Goal: Navigation & Orientation: Find specific page/section

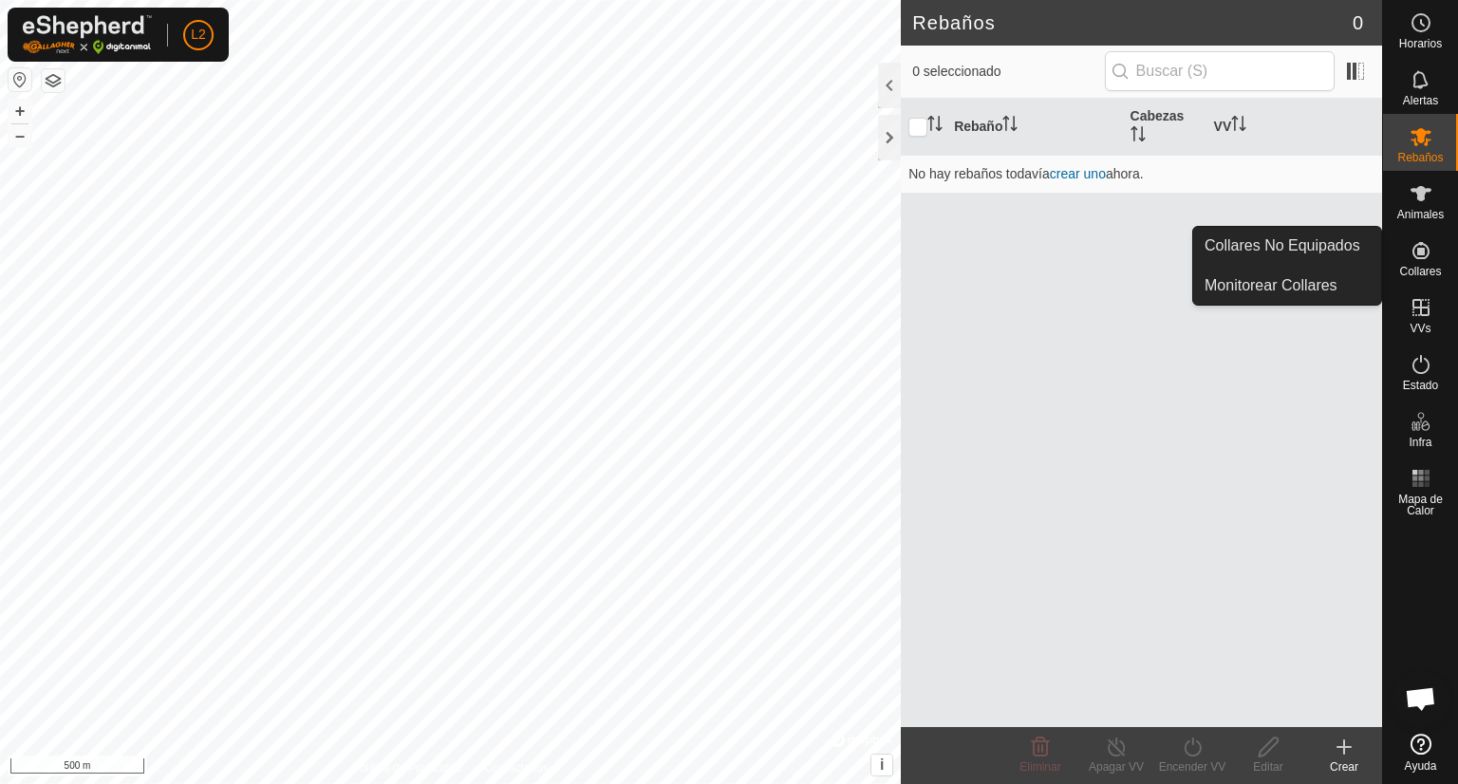
drag, startPoint x: 1439, startPoint y: 276, endPoint x: 1431, endPoint y: 259, distance: 19.1
click at [1431, 259] on icon at bounding box center [1421, 250] width 23 height 23
click at [1346, 248] on link "Collares No Equipados" at bounding box center [1288, 246] width 188 height 38
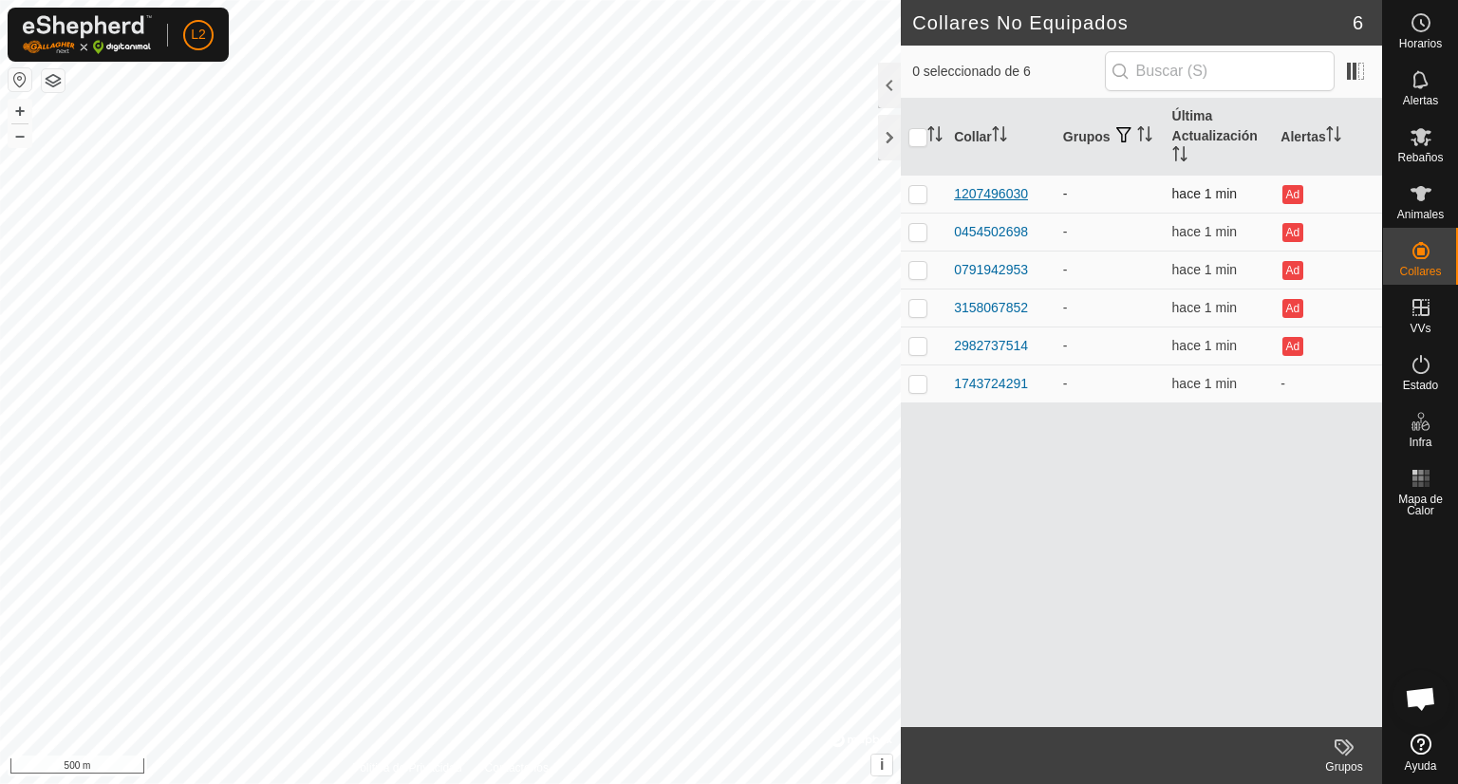
click at [994, 185] on div "1207496030" at bounding box center [991, 194] width 74 height 20
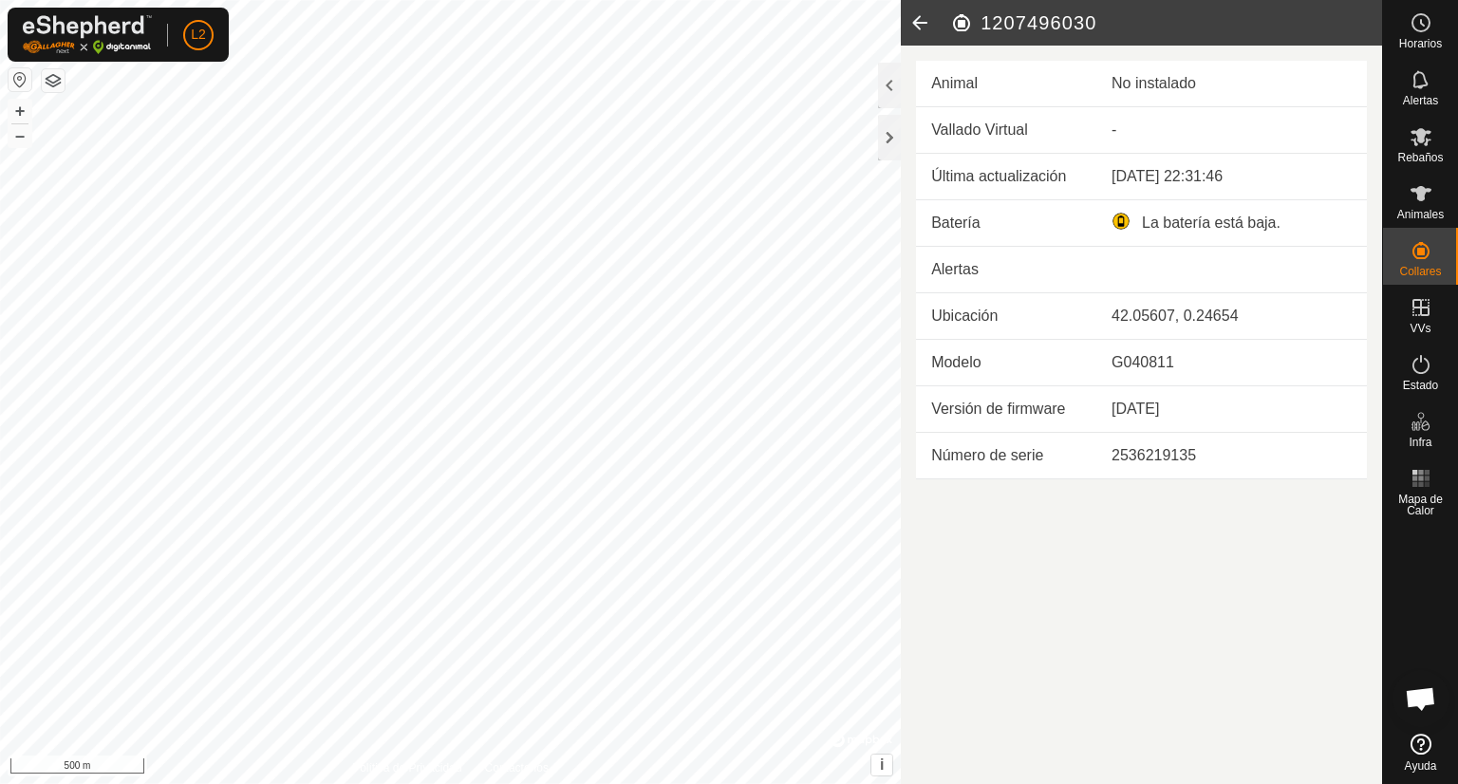
click at [919, 24] on icon at bounding box center [920, 23] width 38 height 46
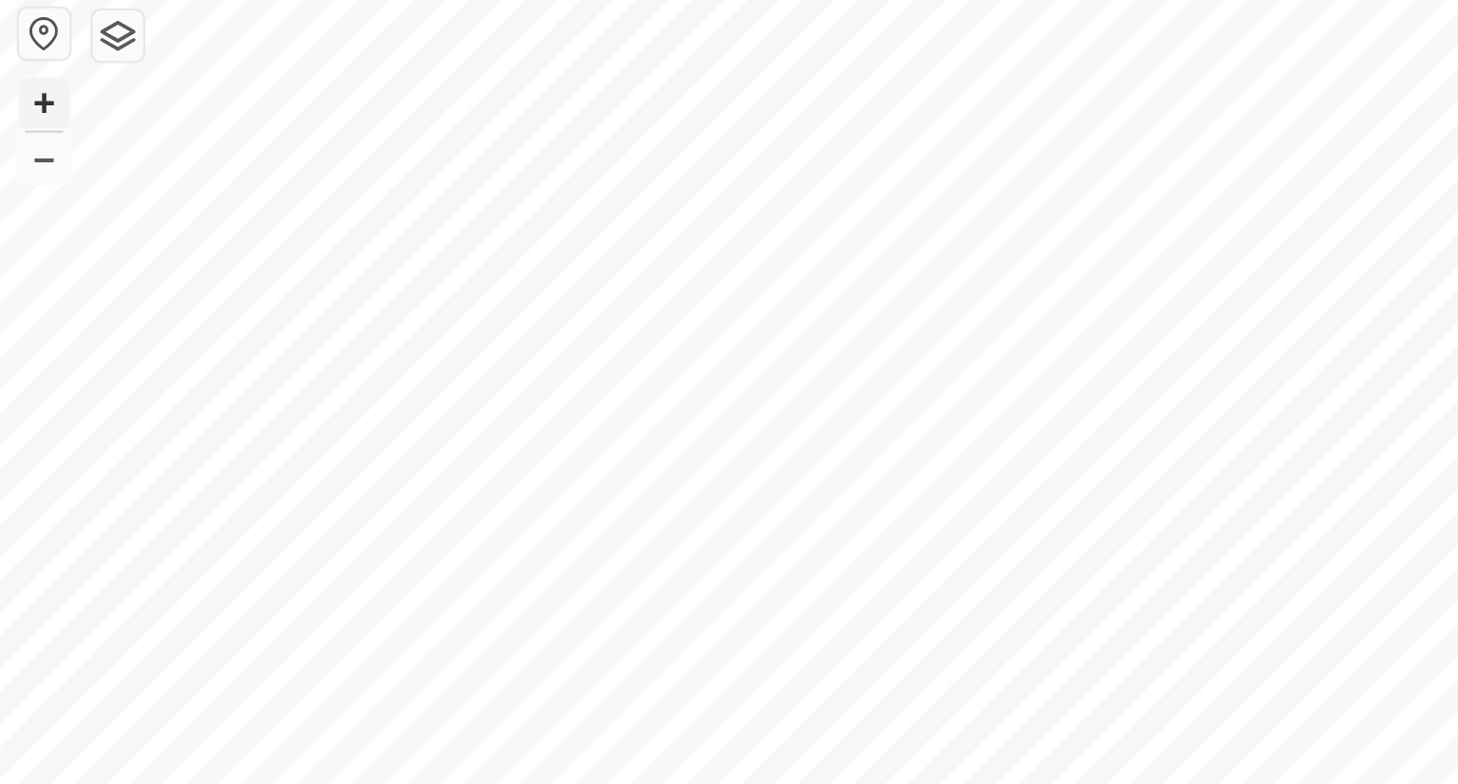
click at [21, 114] on button "+" at bounding box center [20, 111] width 23 height 23
click at [24, 116] on button "+" at bounding box center [20, 111] width 23 height 23
click at [24, 140] on button "–" at bounding box center [20, 135] width 23 height 23
click at [20, 116] on button "+" at bounding box center [20, 111] width 23 height 23
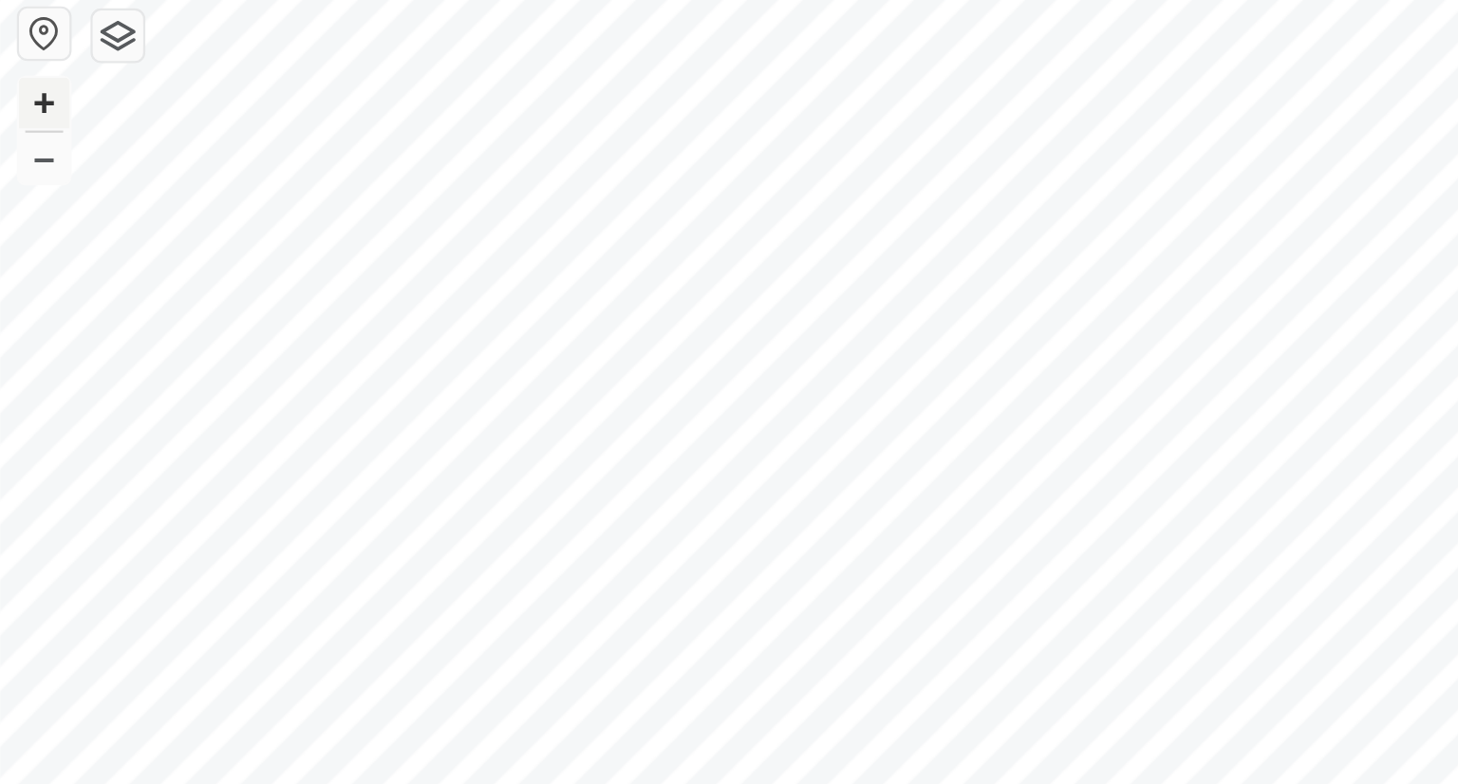
click at [15, 107] on button "+" at bounding box center [20, 111] width 23 height 23
click at [19, 114] on button "+" at bounding box center [20, 111] width 23 height 23
click at [18, 104] on button "+" at bounding box center [20, 111] width 23 height 23
click at [21, 145] on button "–" at bounding box center [20, 135] width 23 height 23
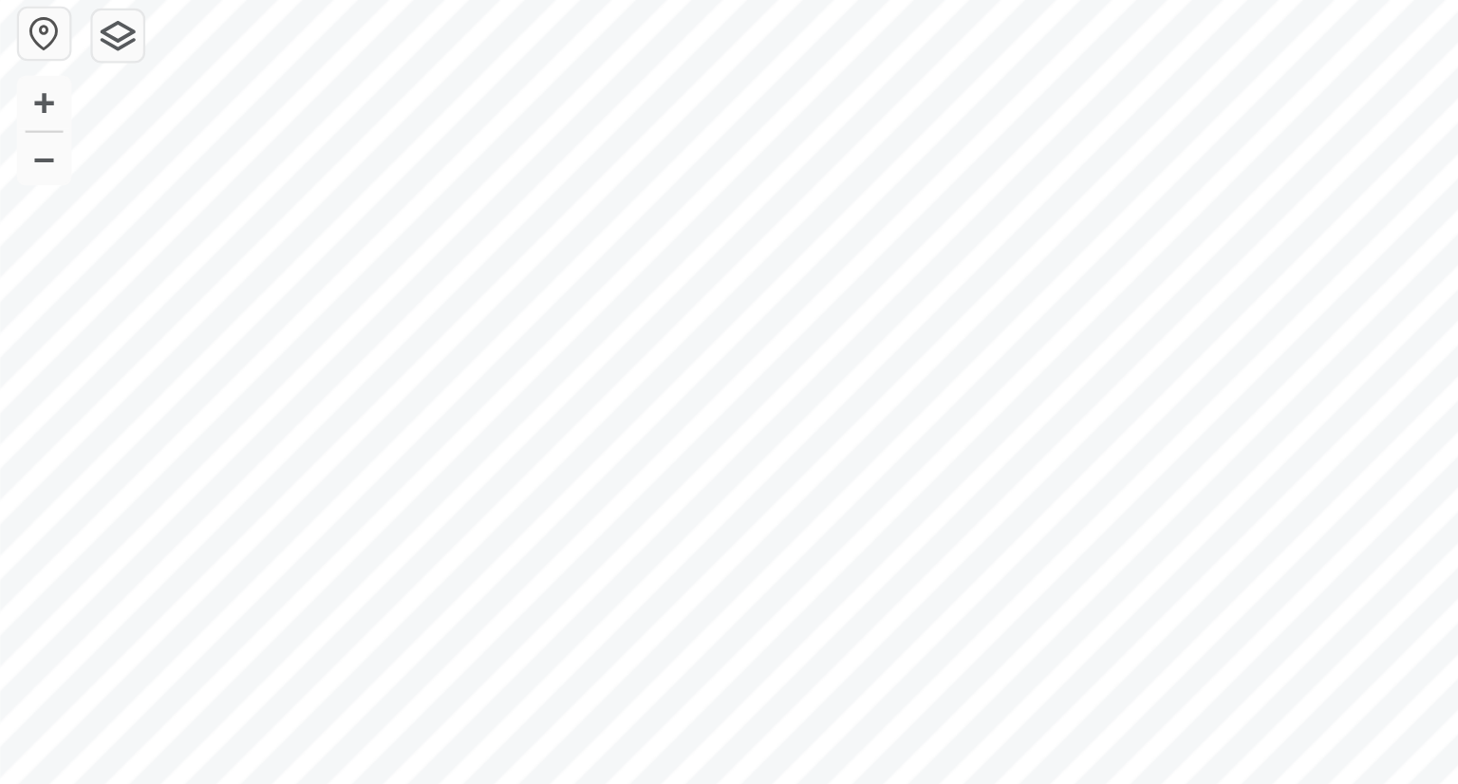
click at [24, 147] on div "+ –" at bounding box center [20, 123] width 25 height 49
click at [16, 132] on button "–" at bounding box center [20, 135] width 23 height 23
click at [19, 139] on button "–" at bounding box center [20, 135] width 23 height 23
click at [25, 140] on button "–" at bounding box center [20, 135] width 23 height 23
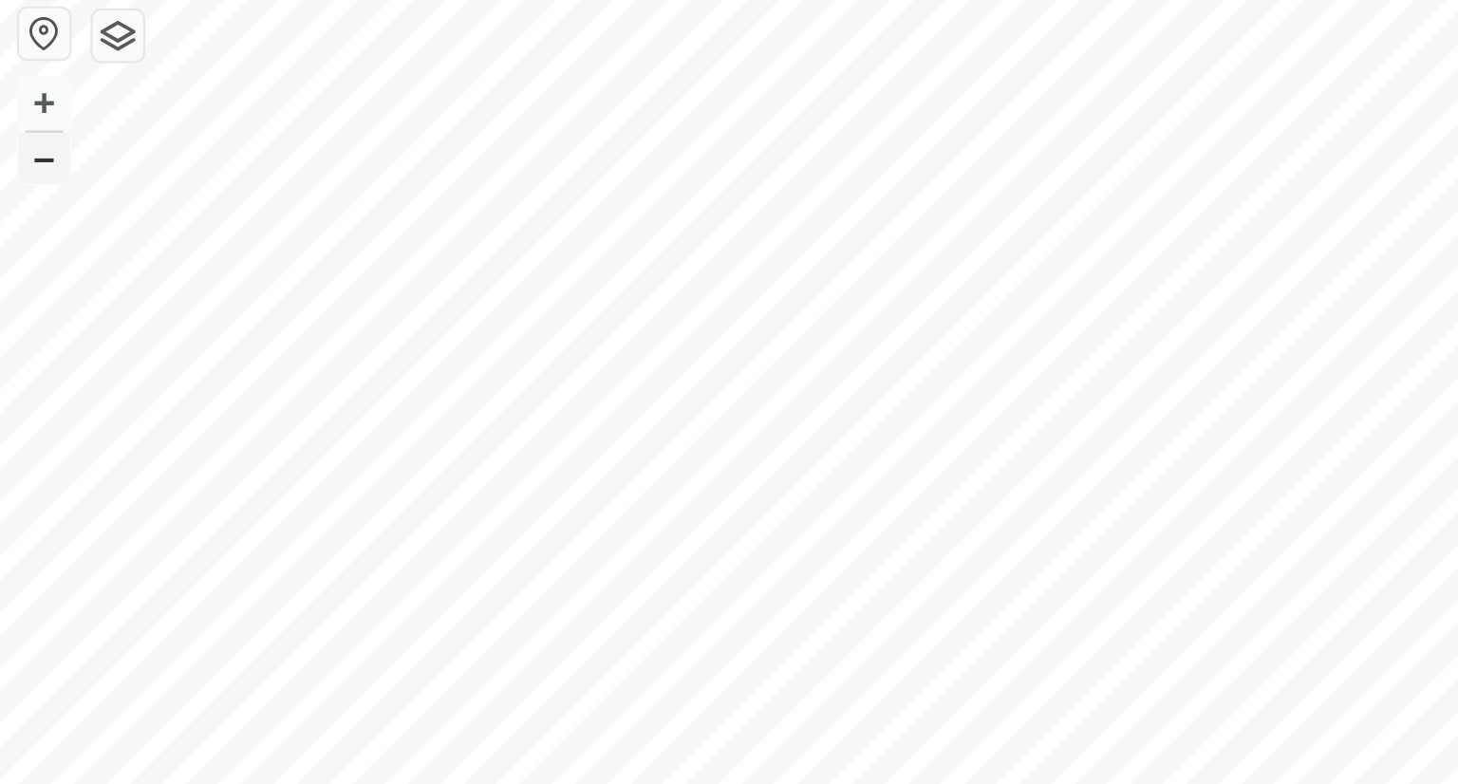
click at [25, 140] on button "–" at bounding box center [20, 135] width 23 height 23
click at [26, 110] on button "+" at bounding box center [20, 111] width 23 height 23
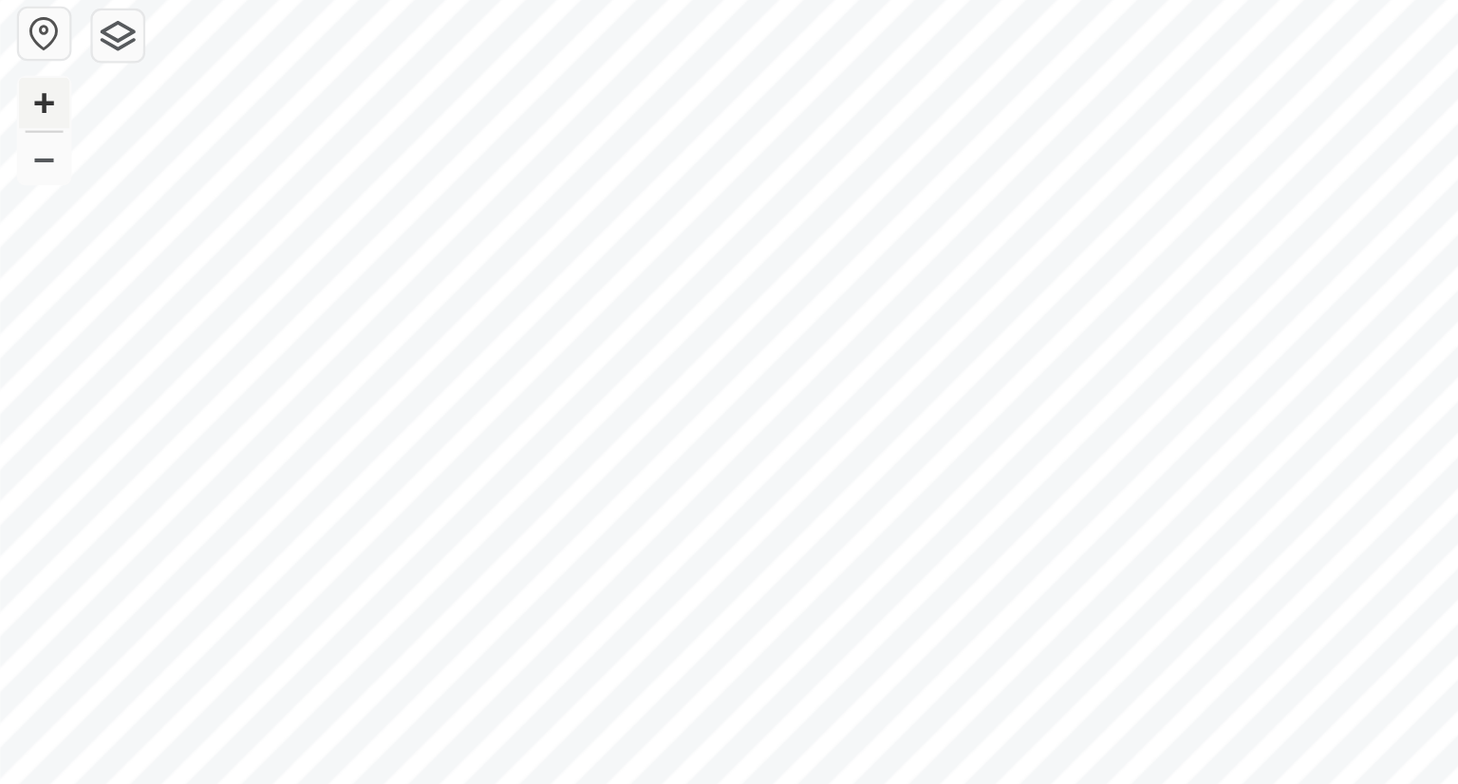
click at [26, 110] on button "+" at bounding box center [20, 111] width 23 height 23
click at [19, 111] on button "+" at bounding box center [20, 111] width 23 height 23
click at [17, 141] on button "–" at bounding box center [20, 135] width 23 height 23
click at [48, 85] on button "button" at bounding box center [53, 80] width 23 height 23
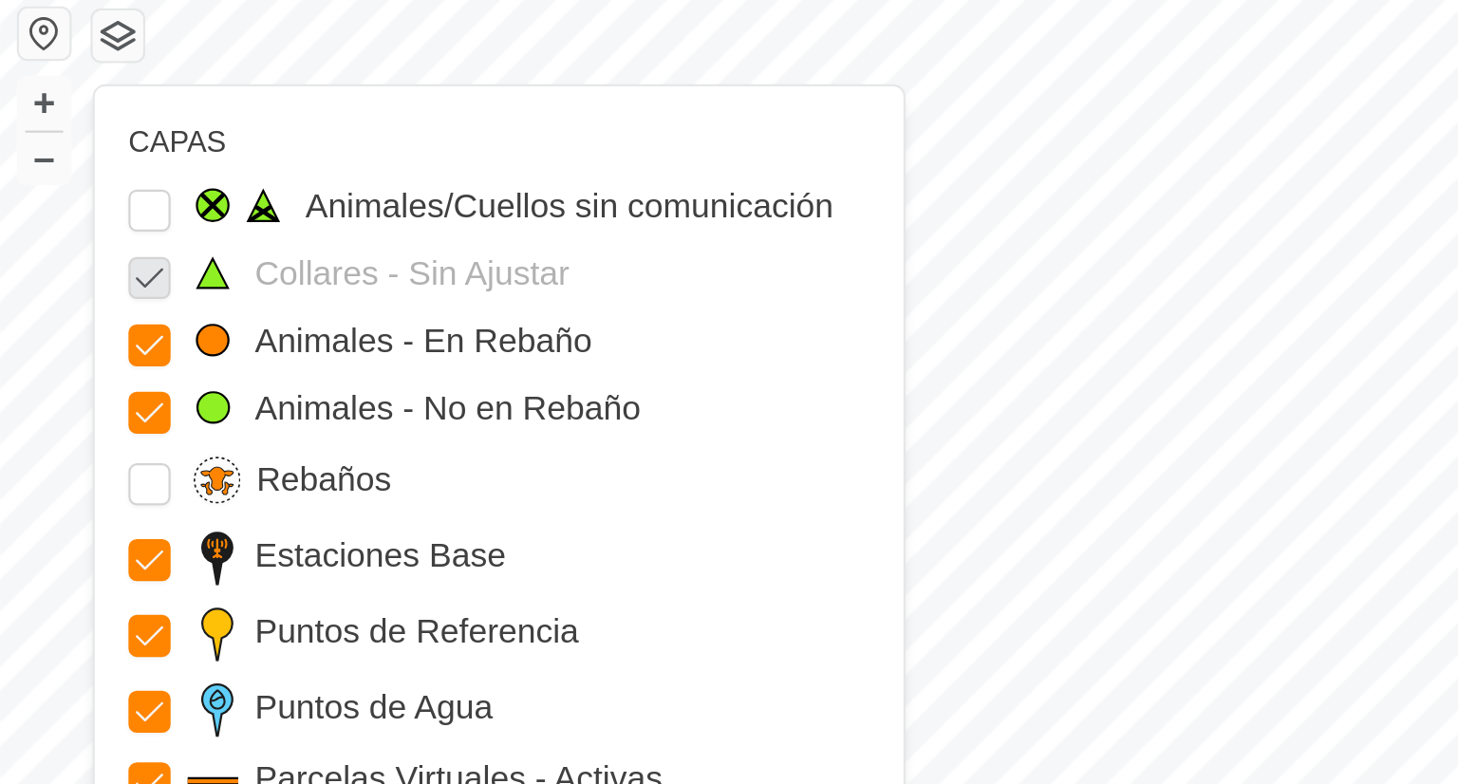
click at [11, 82] on button "button" at bounding box center [20, 79] width 23 height 23
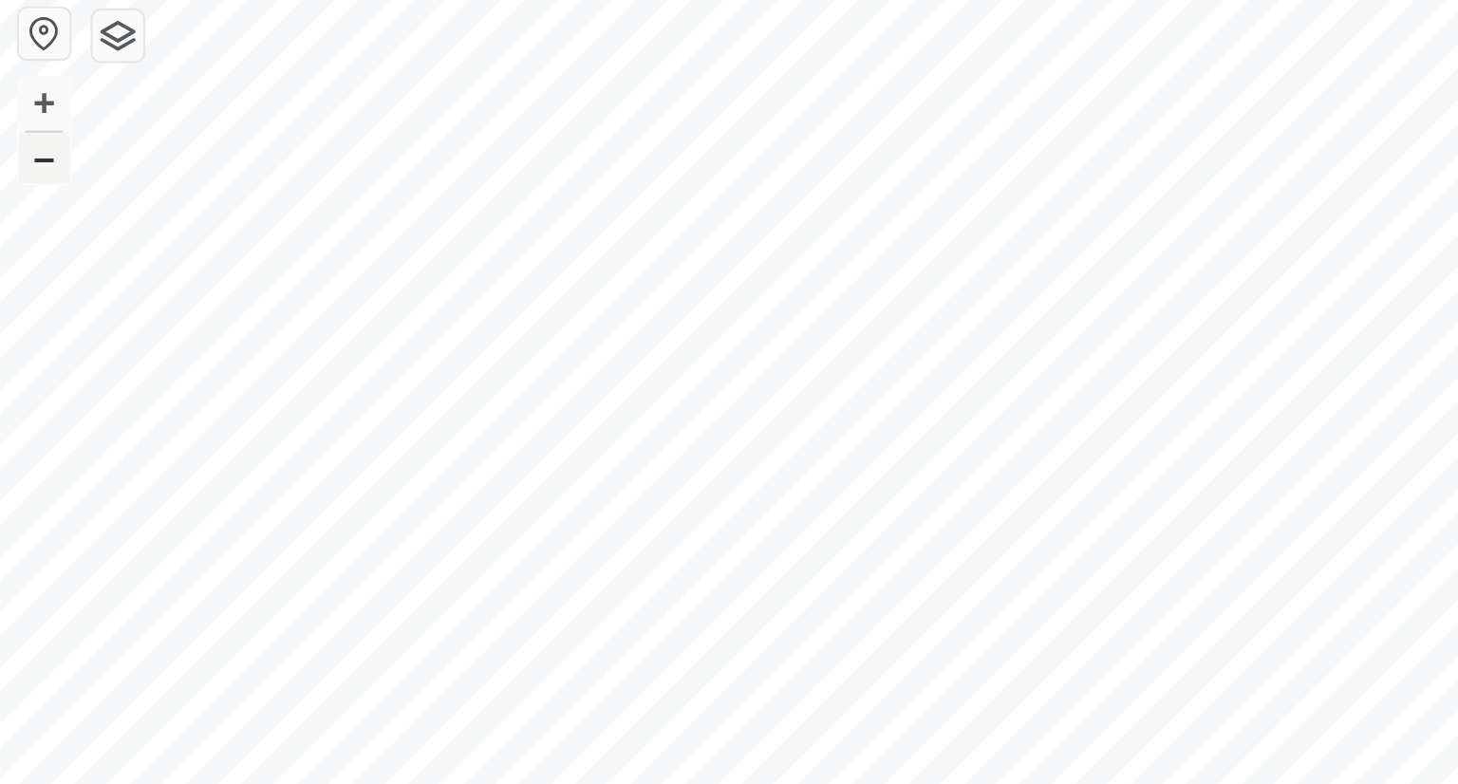
click at [18, 141] on button "–" at bounding box center [20, 135] width 23 height 23
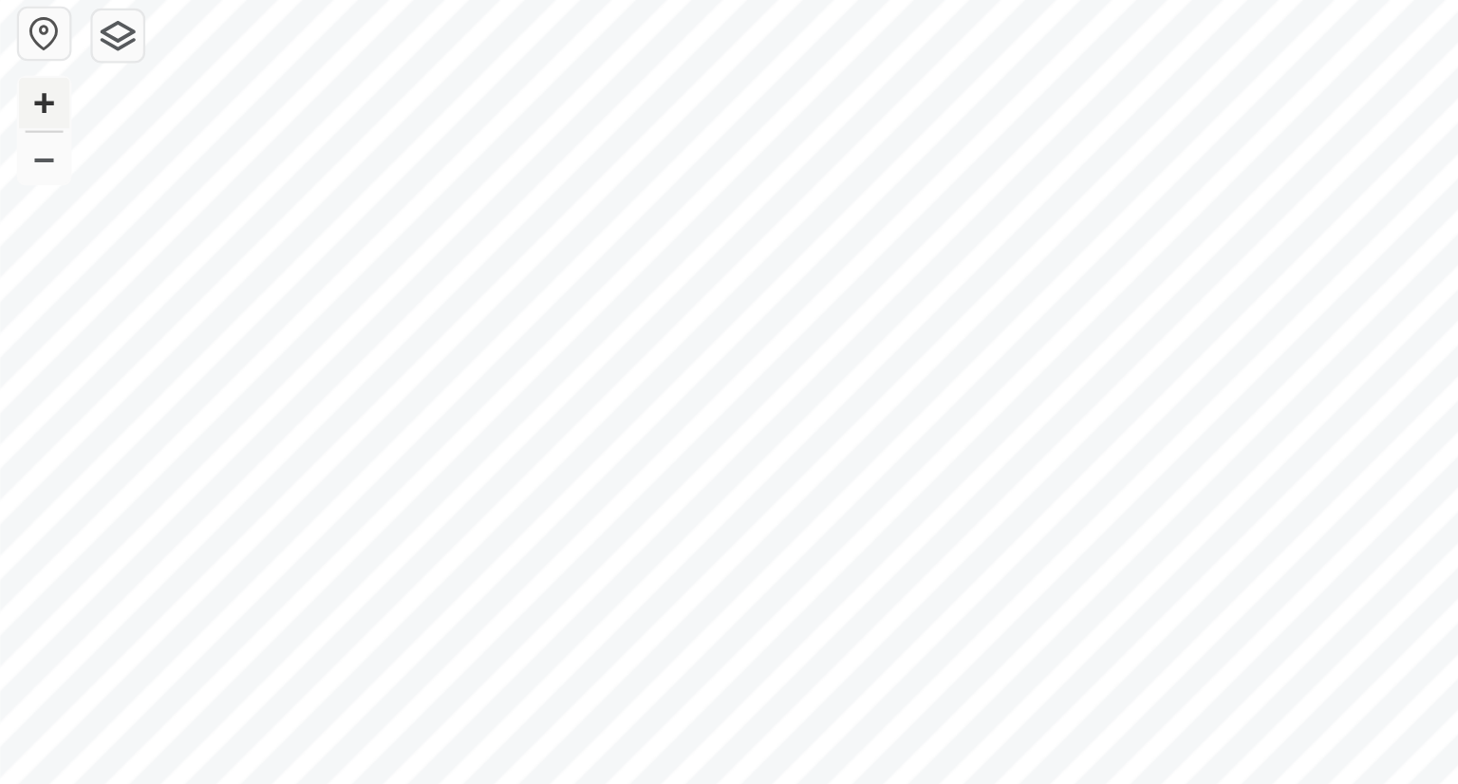
click at [15, 117] on button "+" at bounding box center [20, 111] width 23 height 23
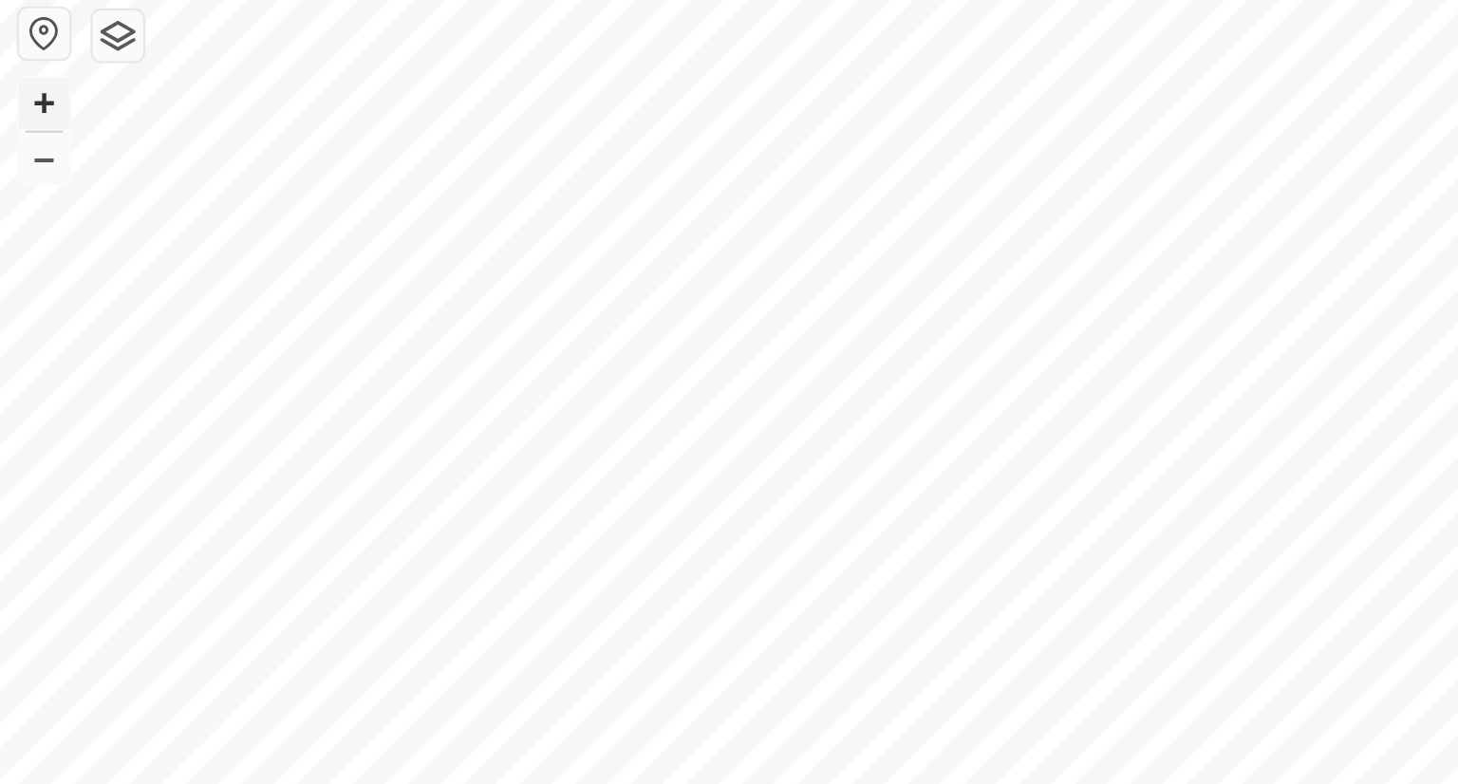
click at [15, 117] on button "+" at bounding box center [20, 111] width 23 height 23
click at [19, 141] on button "–" at bounding box center [20, 135] width 23 height 23
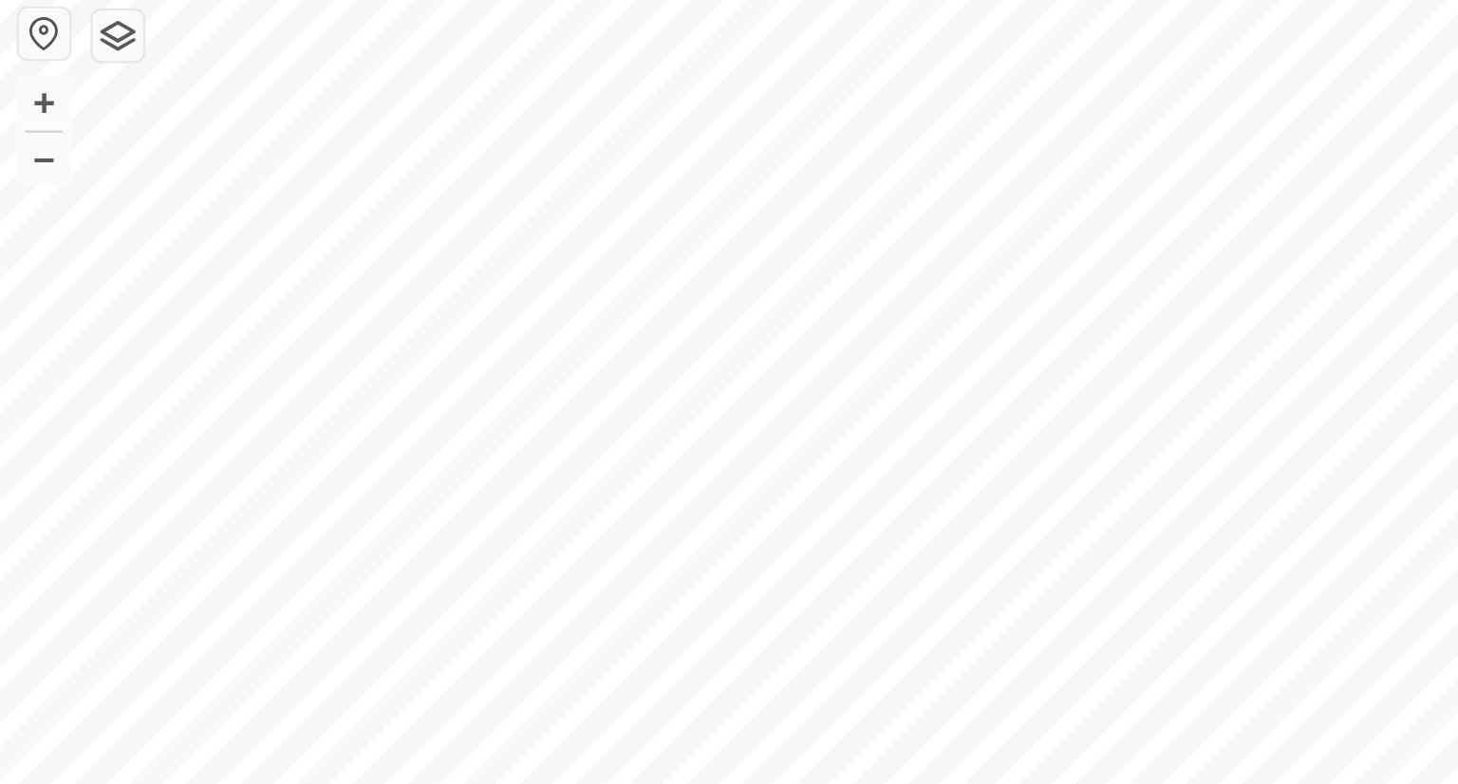
click at [15, 81] on button "button" at bounding box center [20, 79] width 23 height 23
click at [56, 85] on button "button" at bounding box center [53, 80] width 23 height 23
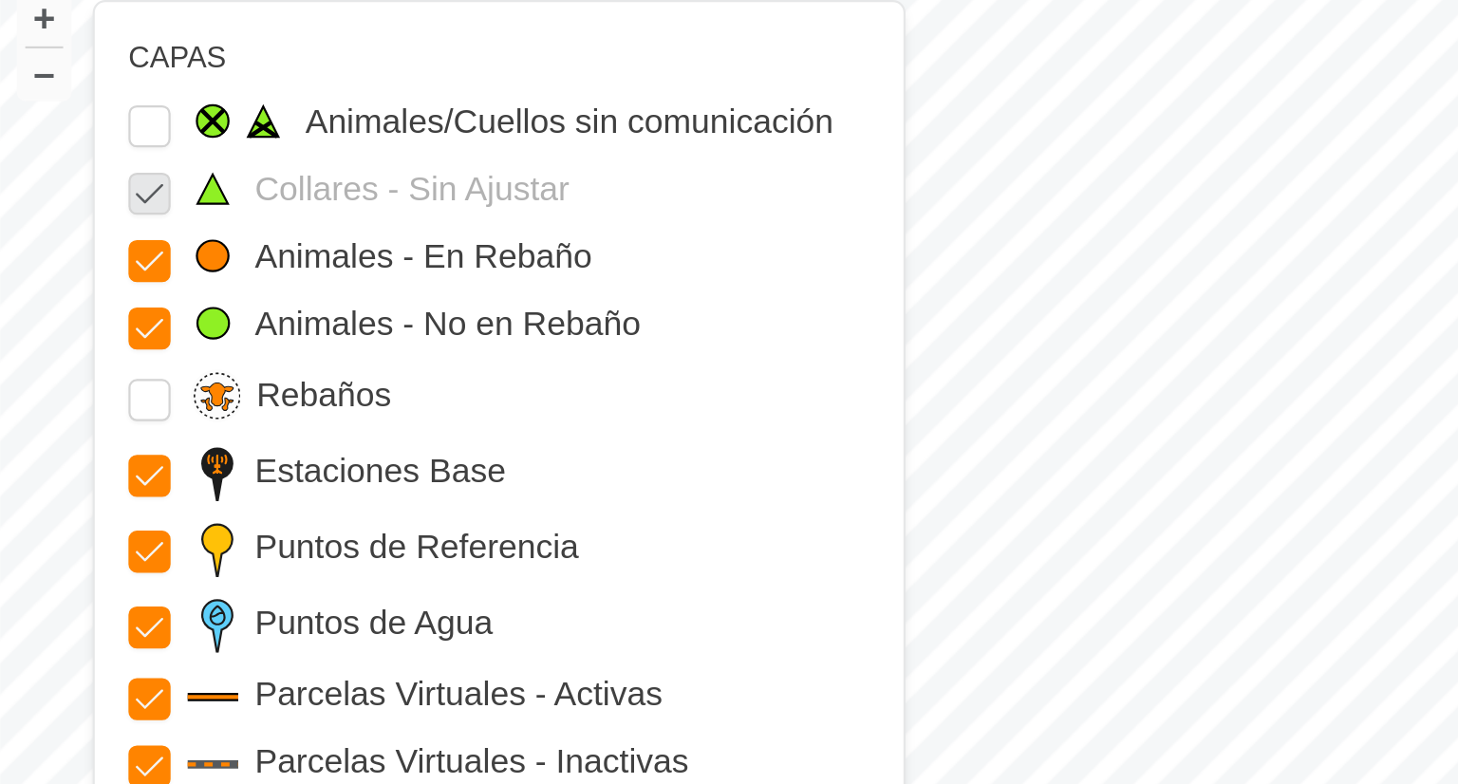
click at [66, 292] on div "Rebaños" at bounding box center [221, 281] width 327 height 27
click at [66, 287] on input "Rebaños" at bounding box center [67, 282] width 19 height 19
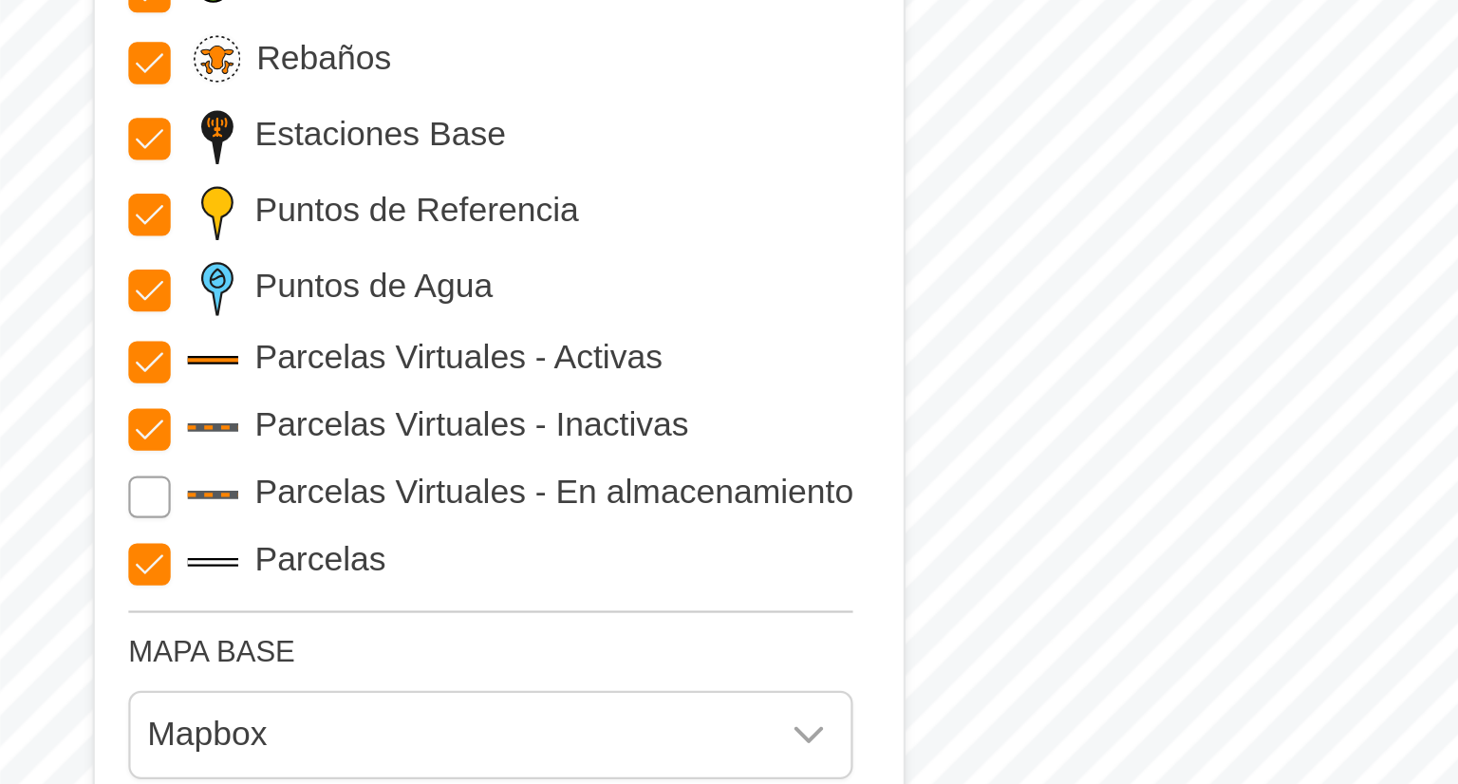
click at [67, 473] on Storage "Parcelas Virtuales - En almacenamiento" at bounding box center [67, 478] width 19 height 19
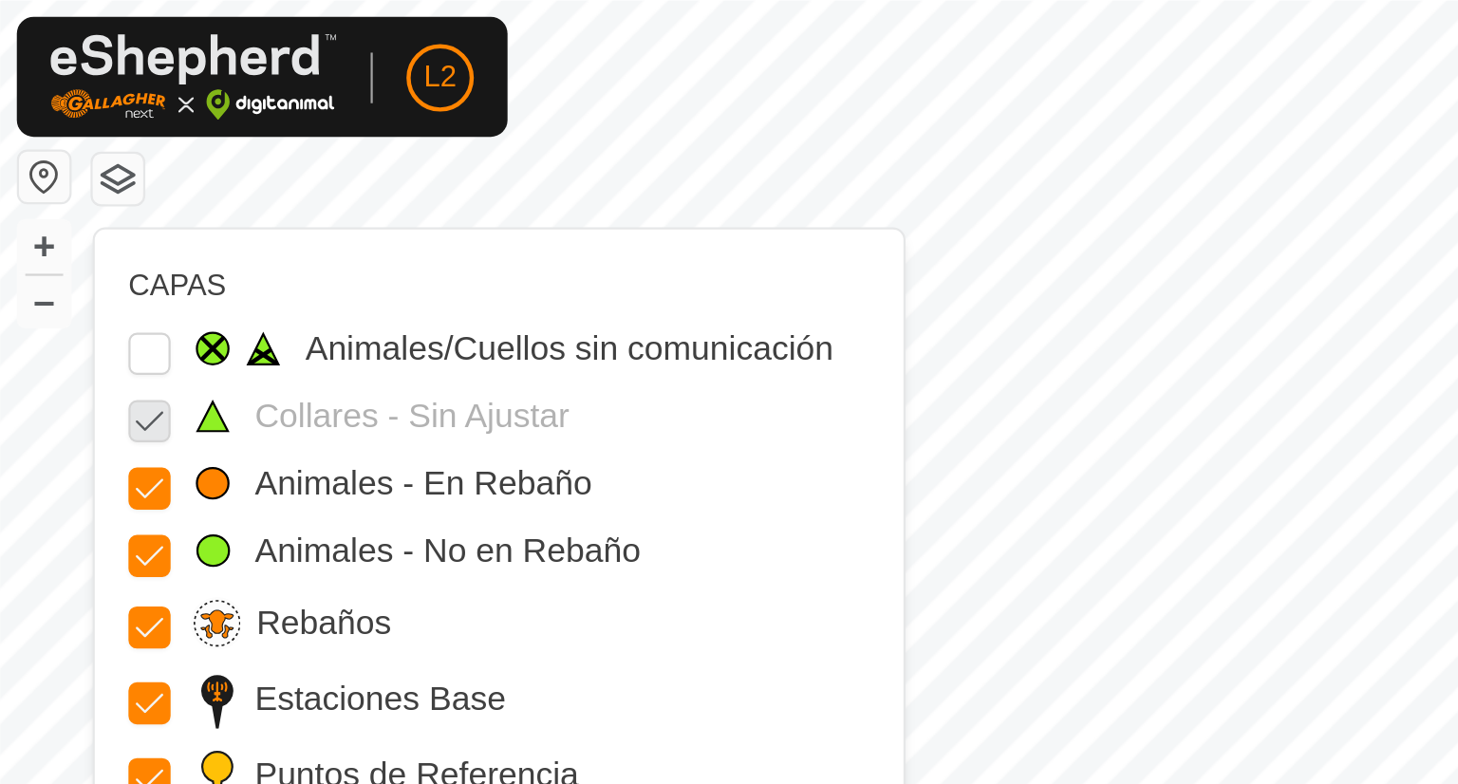
click at [180, 32] on div "L2" at bounding box center [118, 35] width 221 height 54
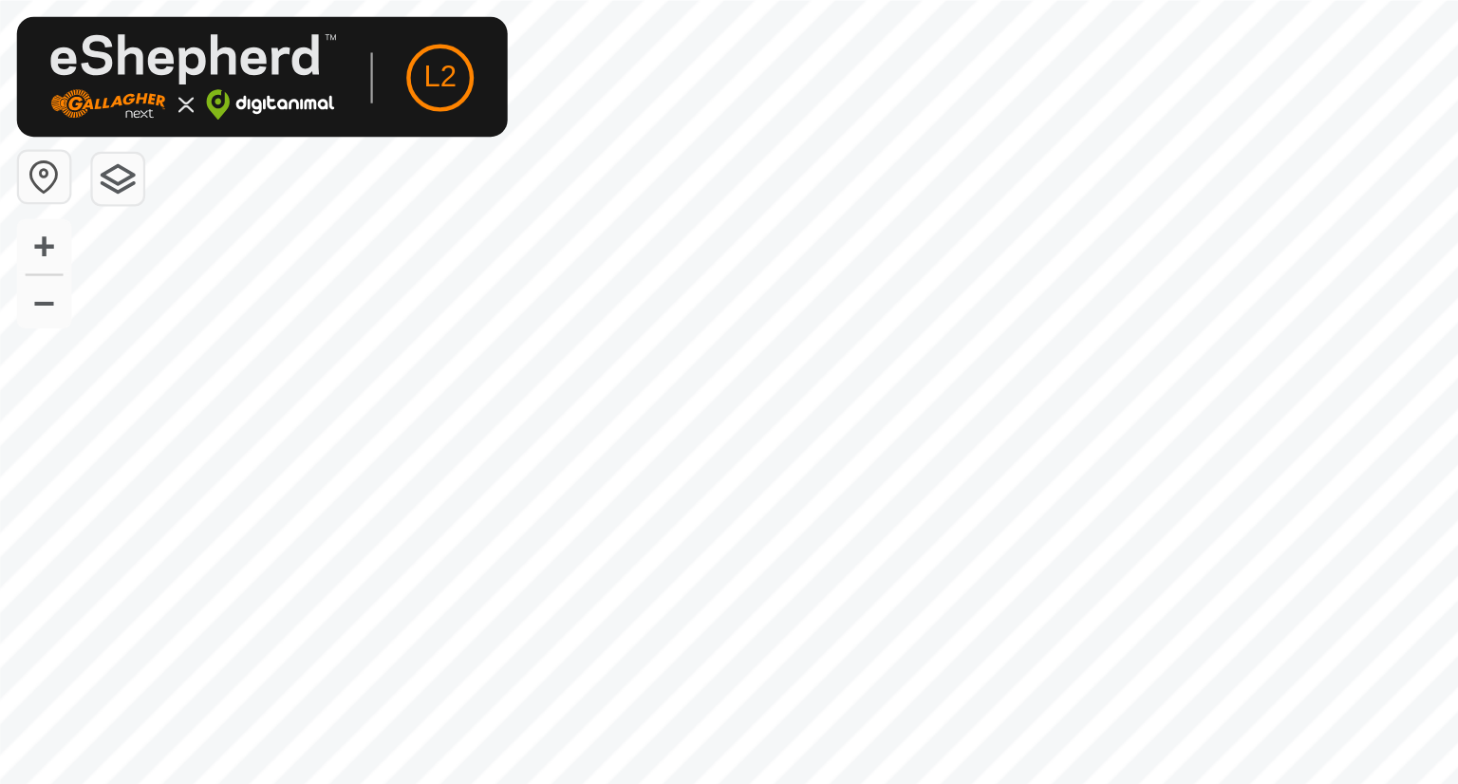
click at [134, 20] on img at bounding box center [87, 34] width 129 height 39
click at [69, 52] on img at bounding box center [87, 34] width 129 height 39
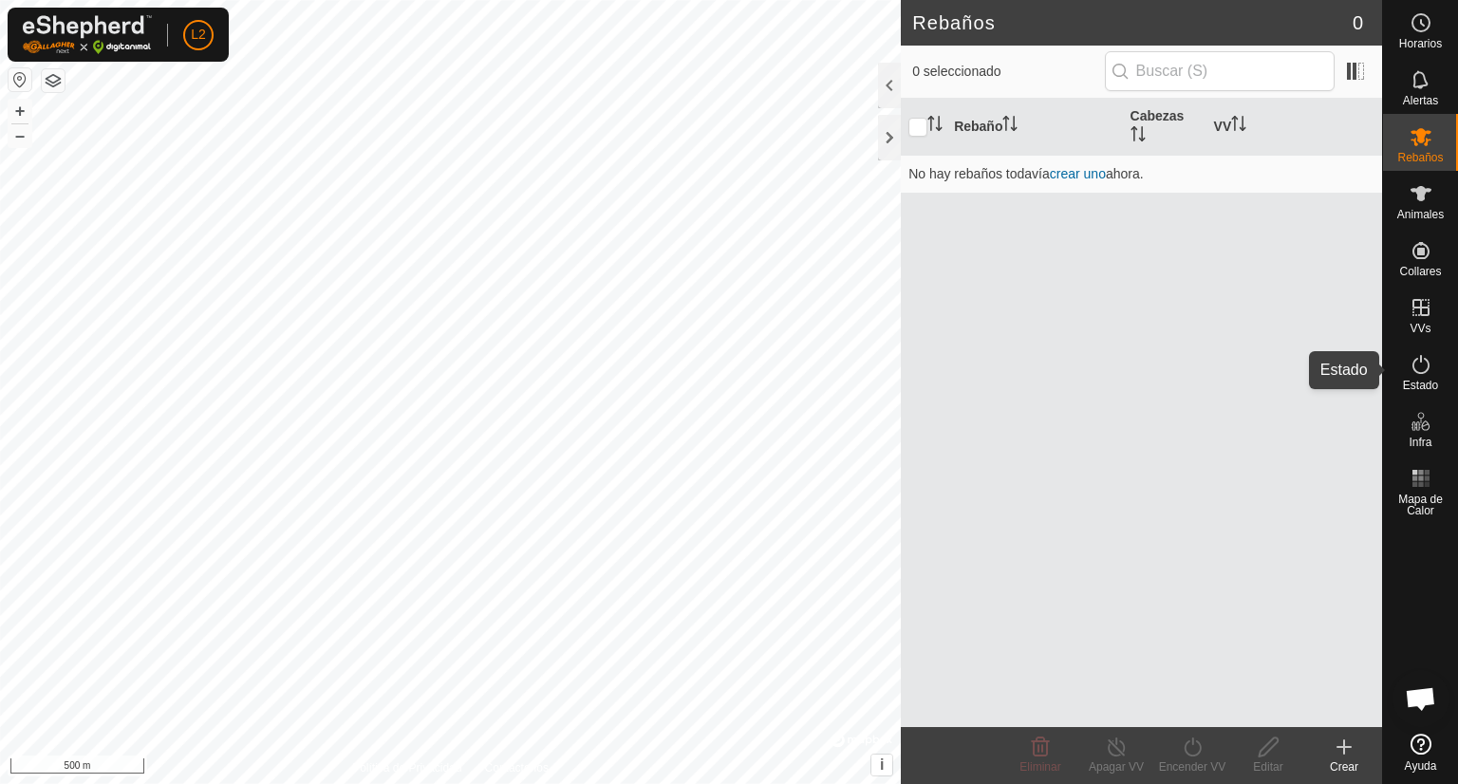
click at [1424, 368] on icon at bounding box center [1421, 364] width 23 height 23
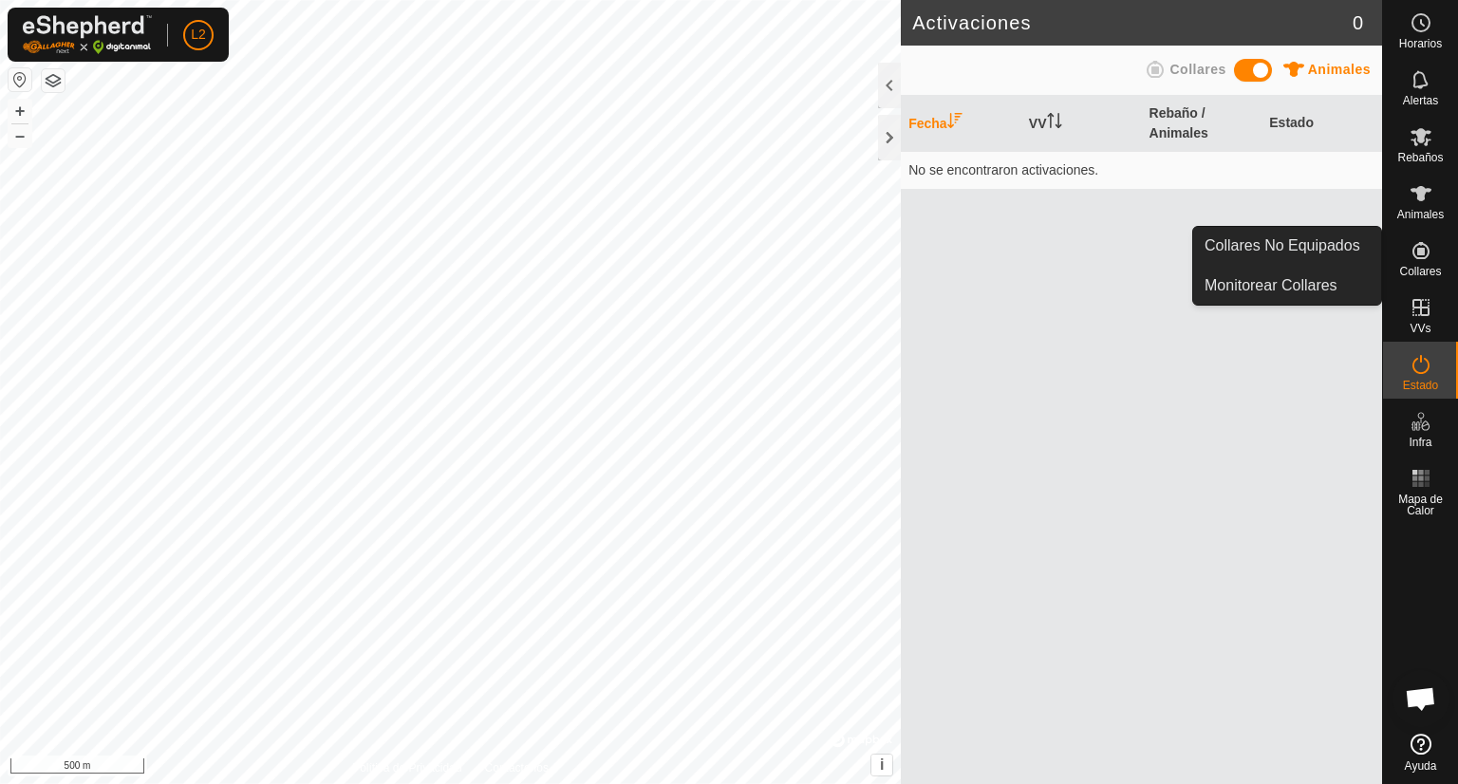
click at [1421, 252] on icon at bounding box center [1421, 250] width 17 height 17
click at [1348, 240] on link "Collares No Equipados" at bounding box center [1288, 246] width 188 height 38
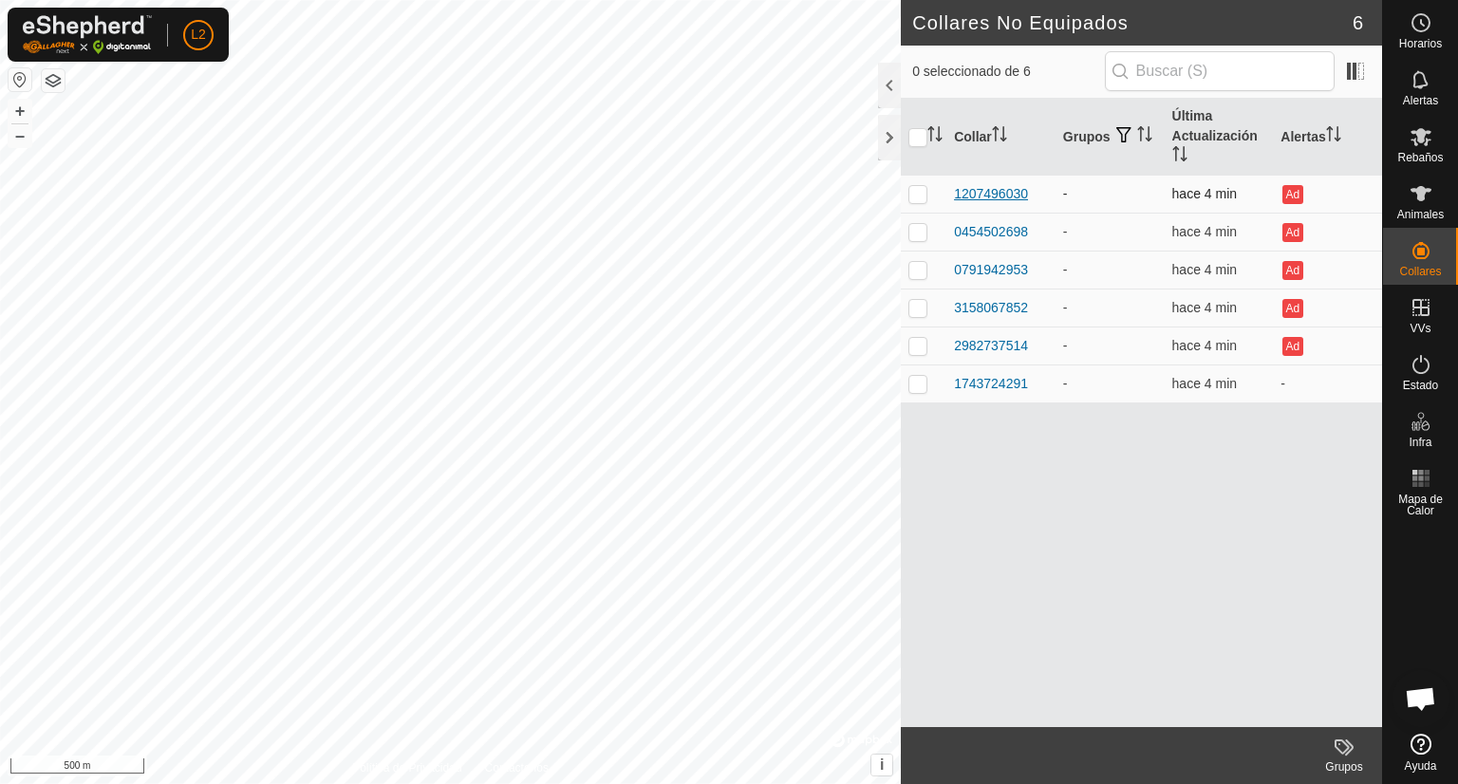
click at [999, 196] on div "1207496030" at bounding box center [991, 194] width 74 height 20
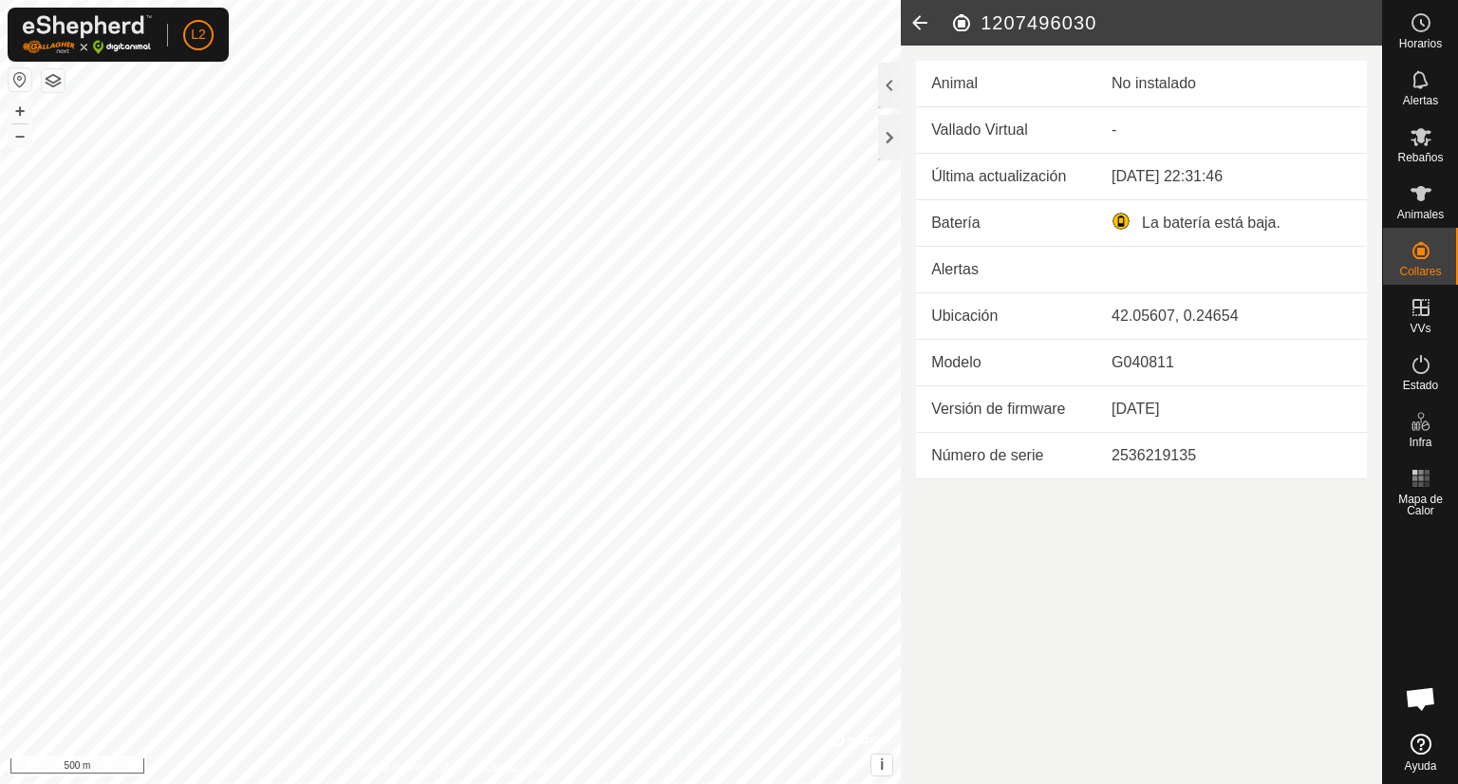
click at [923, 28] on icon at bounding box center [920, 23] width 38 height 46
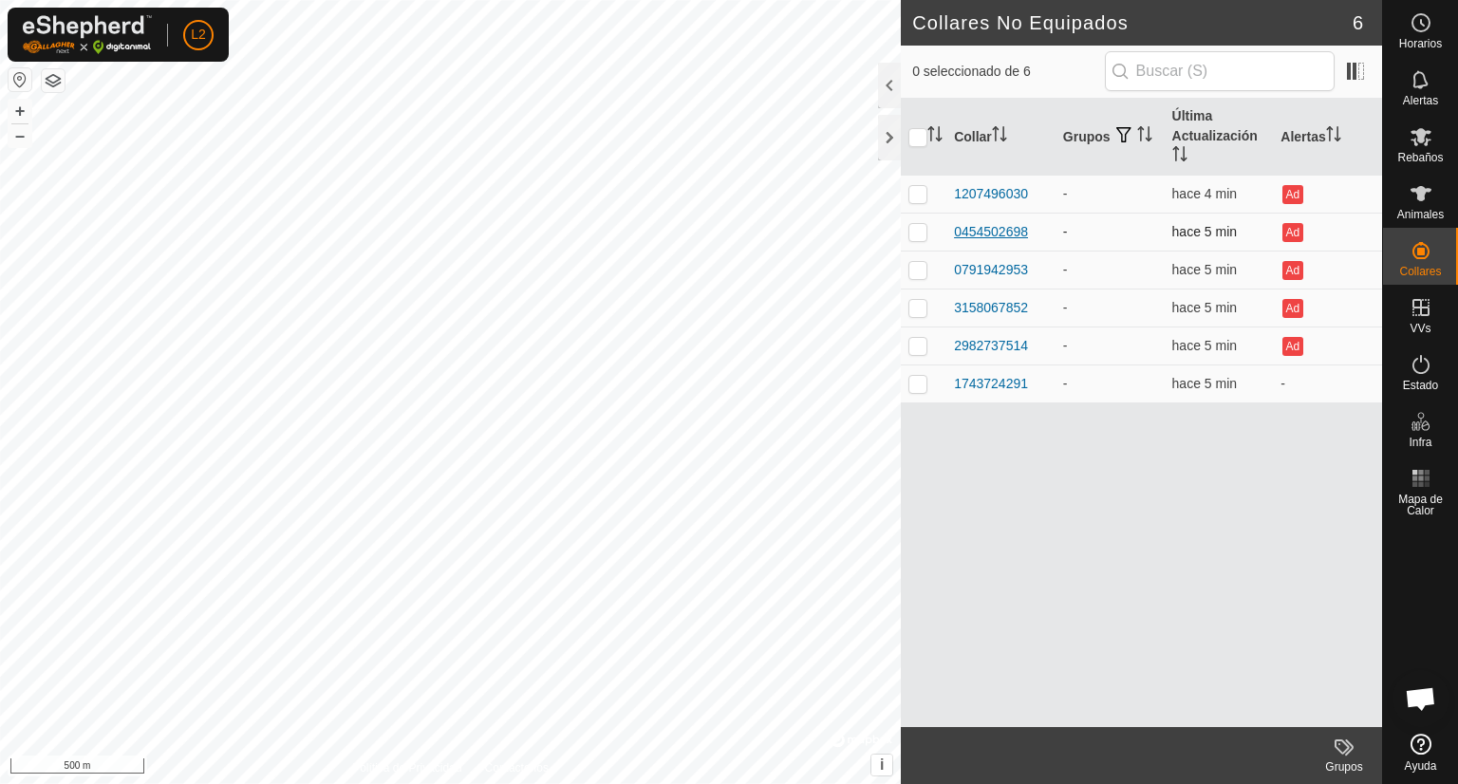
click at [988, 225] on div "0454502698" at bounding box center [991, 232] width 74 height 20
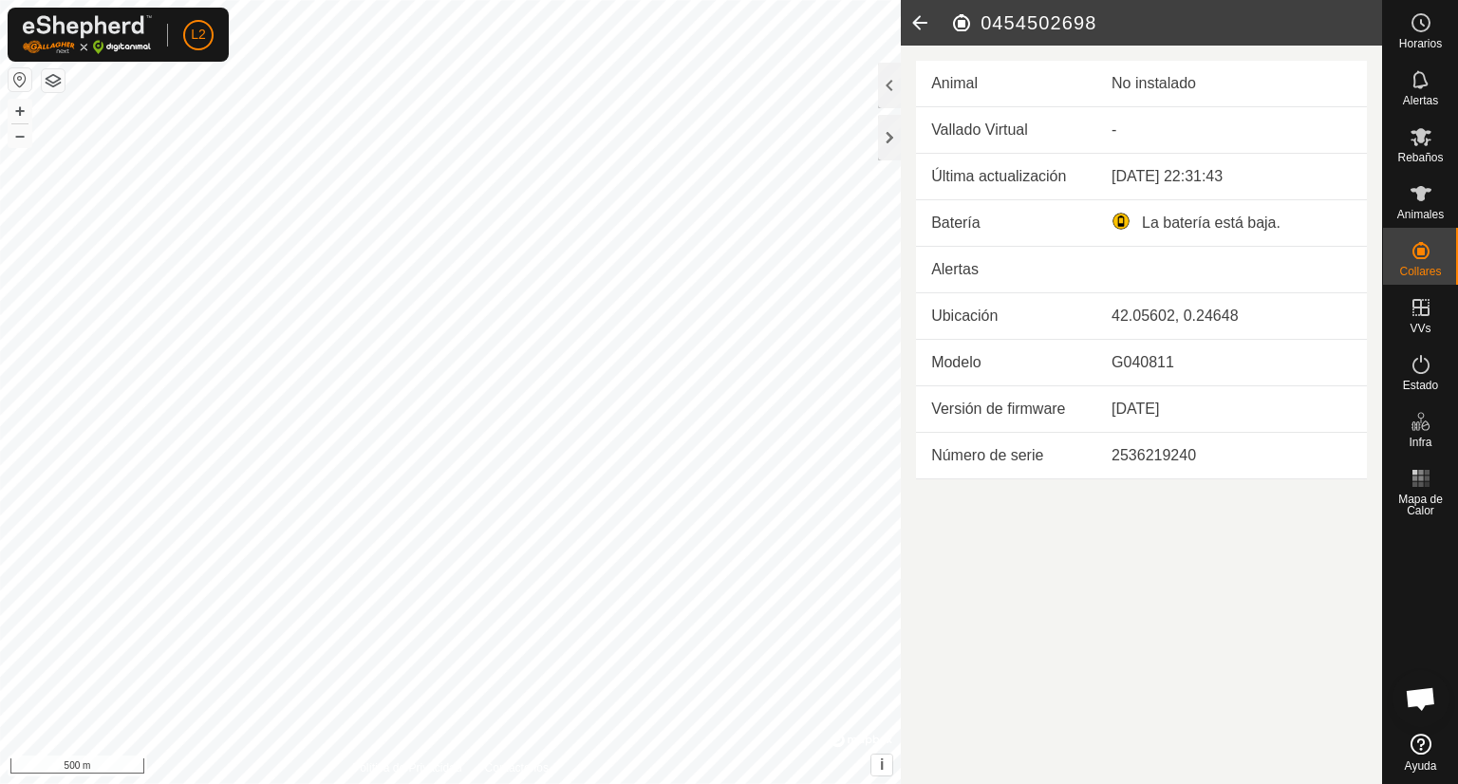
click at [923, 30] on icon at bounding box center [920, 23] width 38 height 46
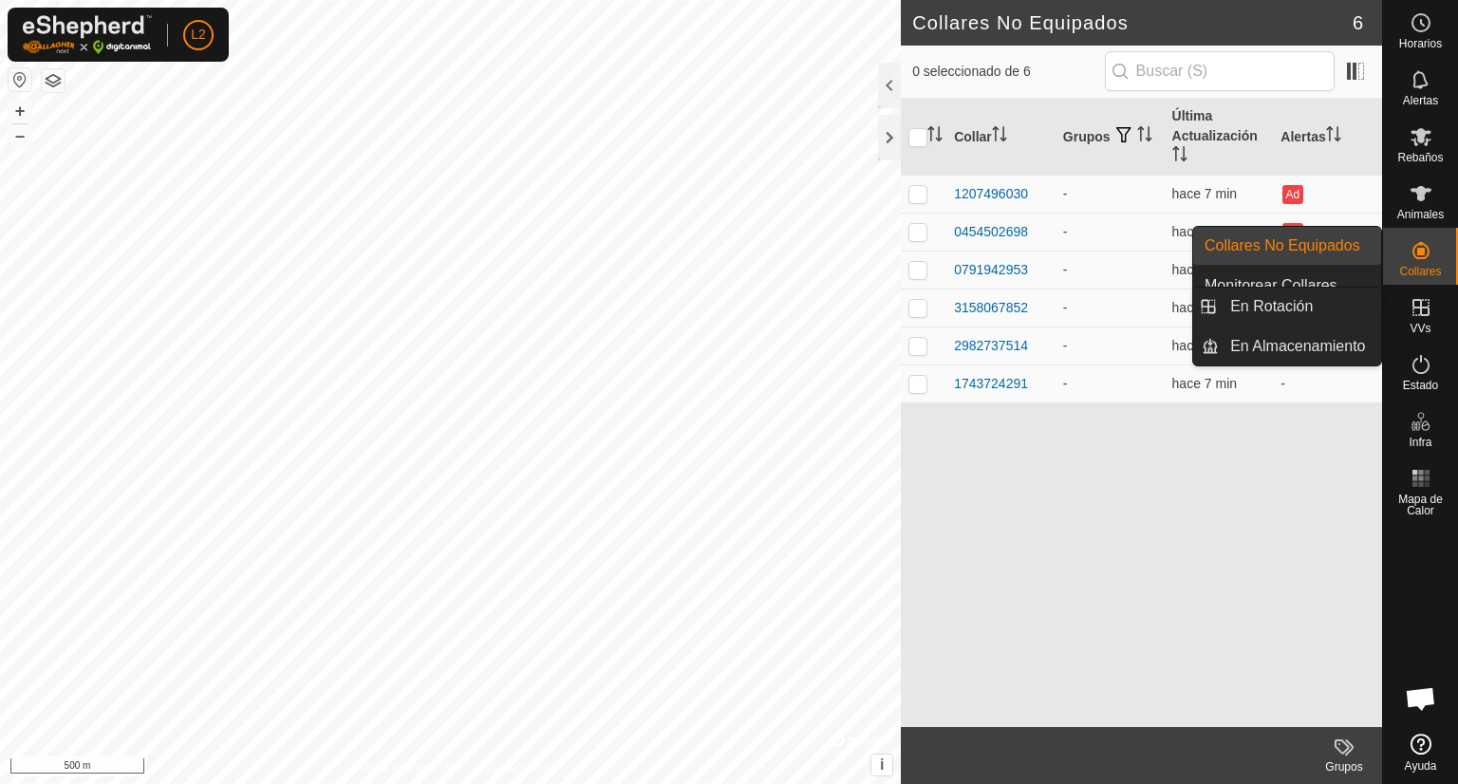
click at [1432, 312] on es-virtualpaddocks-svg-icon at bounding box center [1421, 307] width 34 height 30
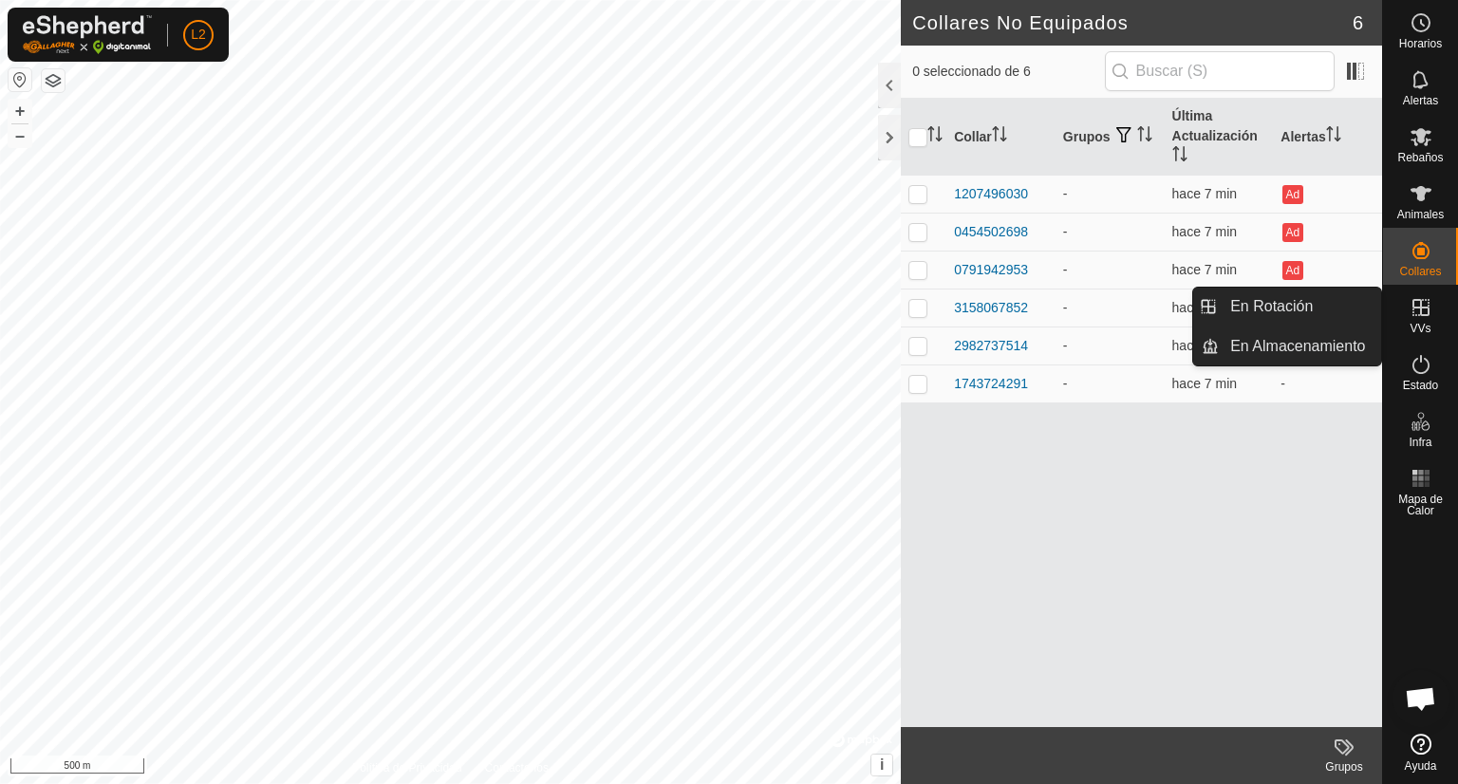
click at [1418, 317] on icon at bounding box center [1421, 307] width 23 height 23
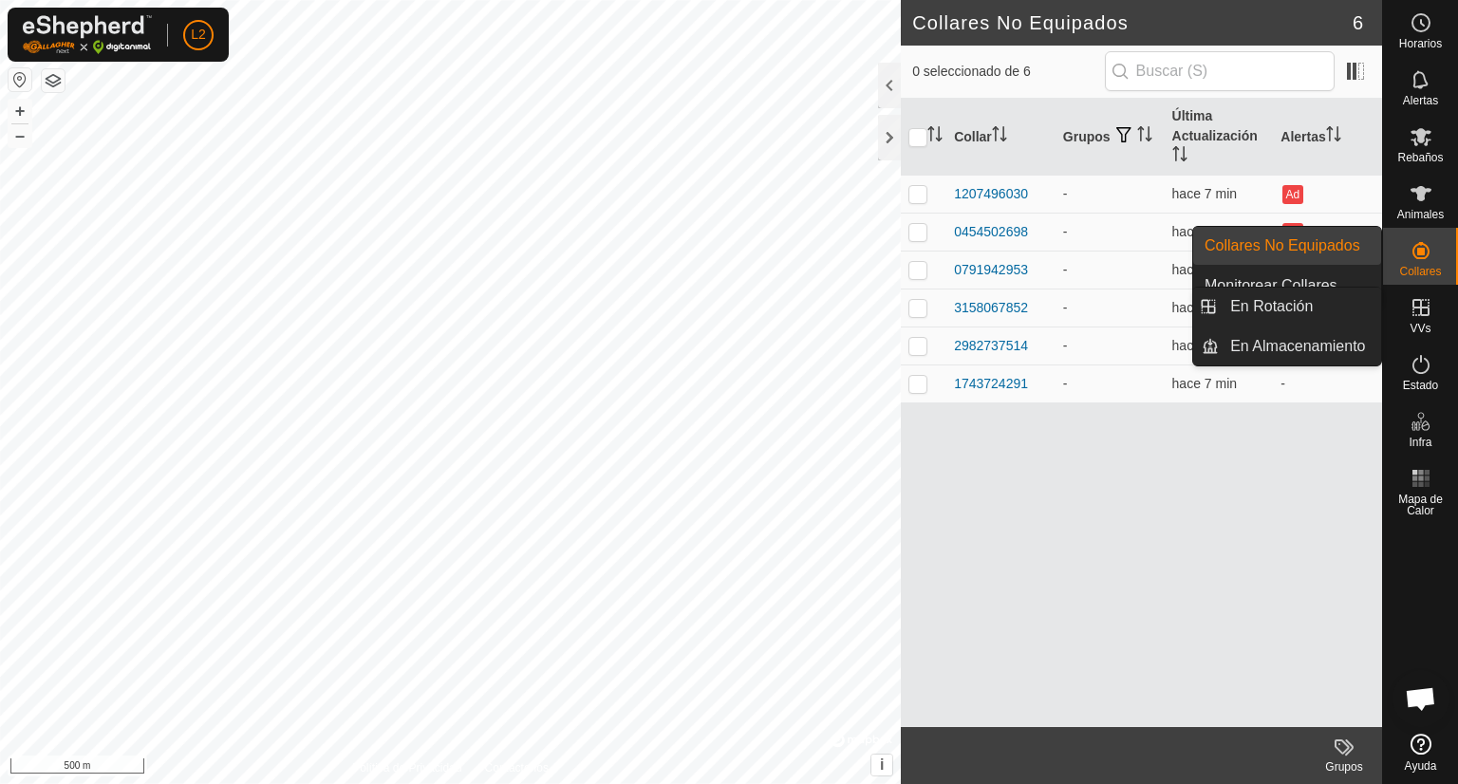
click at [1424, 316] on icon at bounding box center [1421, 307] width 23 height 23
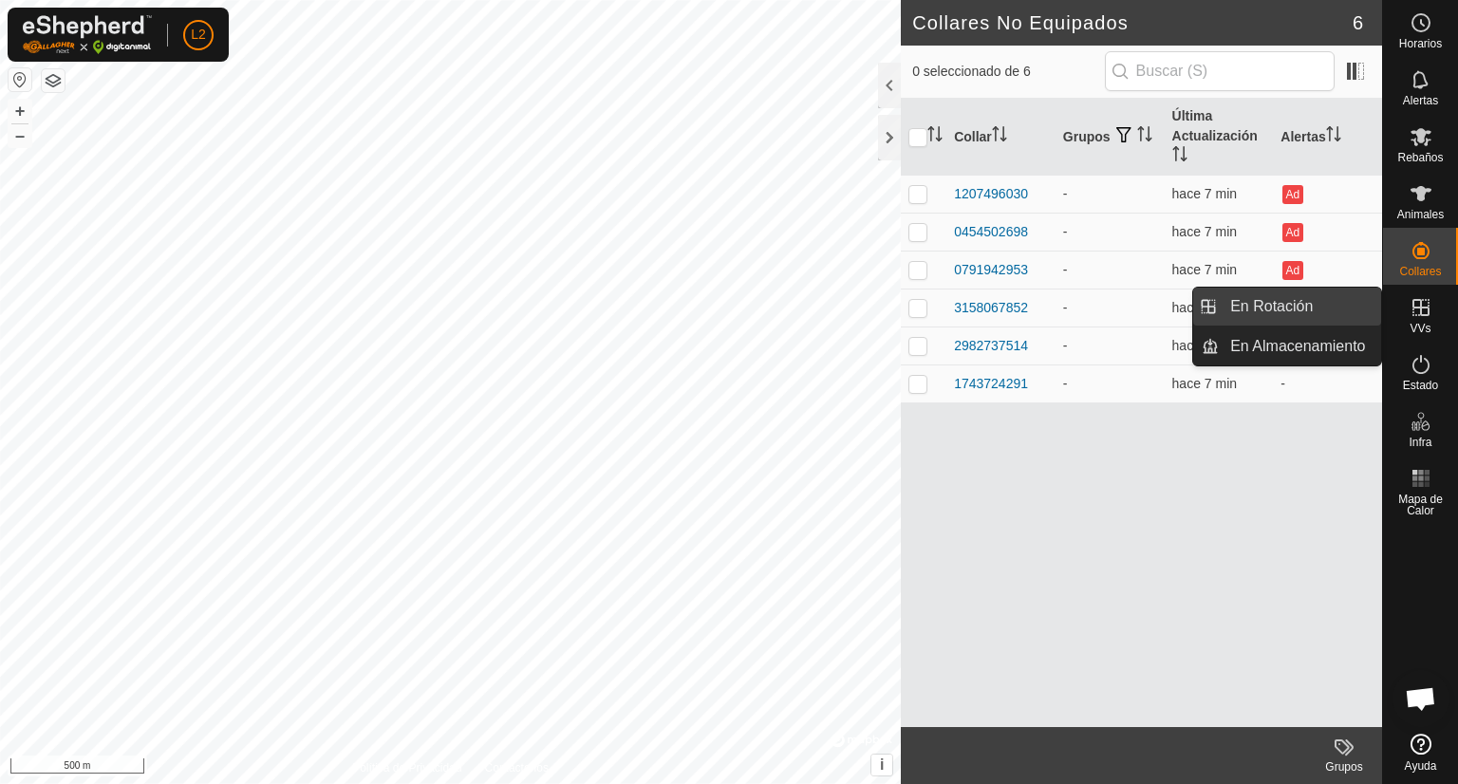
click at [1313, 309] on link "En Rotación" at bounding box center [1300, 307] width 162 height 38
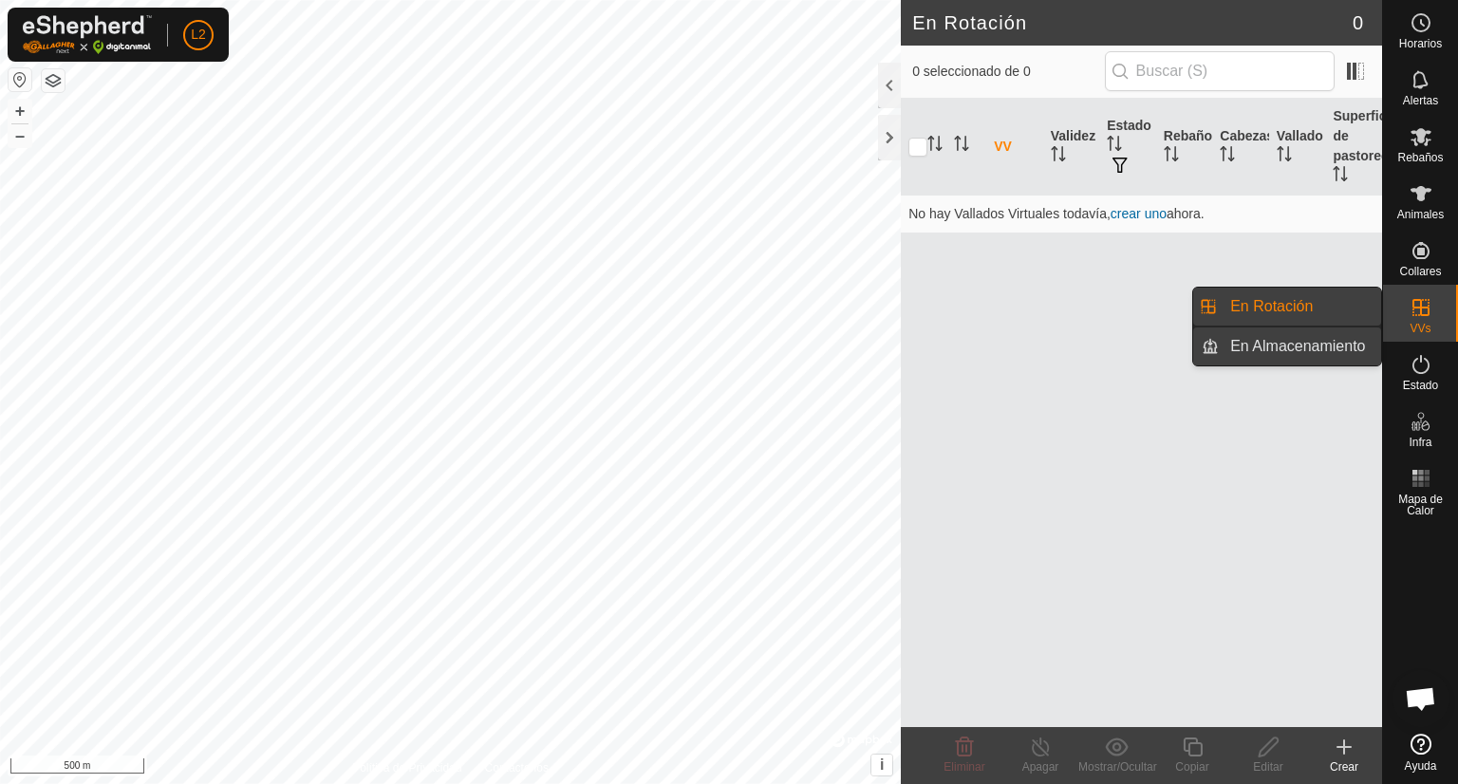
click at [1307, 342] on link "En Almacenamiento" at bounding box center [1300, 347] width 162 height 38
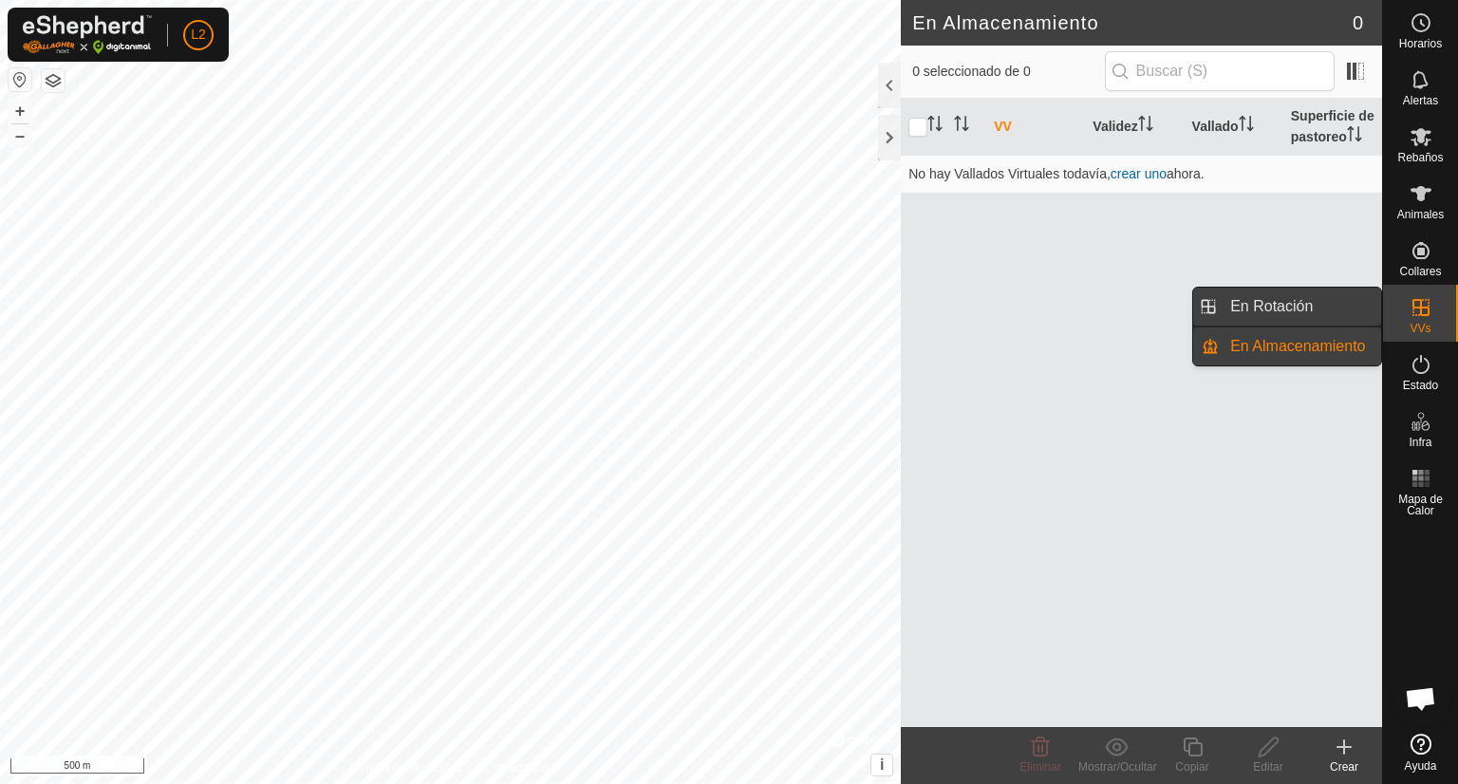
click at [1295, 315] on link "En Rotación" at bounding box center [1300, 307] width 162 height 38
